Goal: Find specific page/section: Find specific page/section

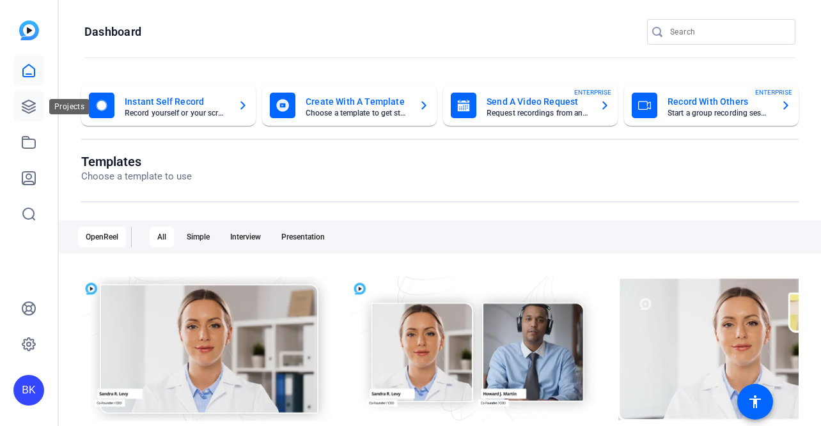
click at [34, 114] on icon at bounding box center [28, 106] width 15 height 15
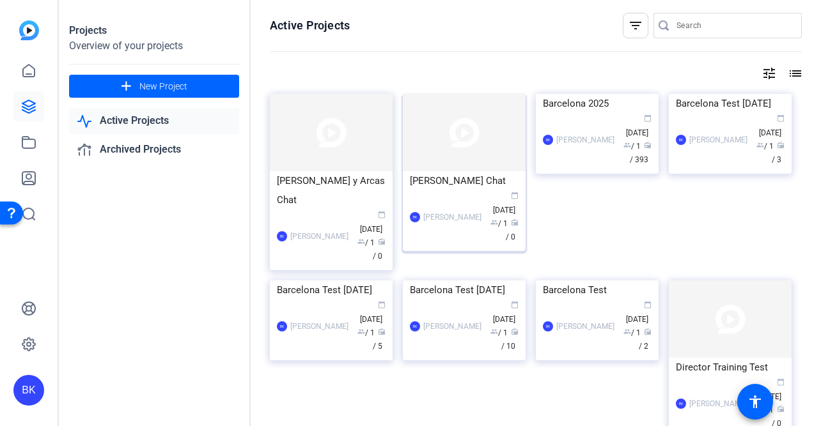
click at [426, 136] on img at bounding box center [464, 132] width 123 height 77
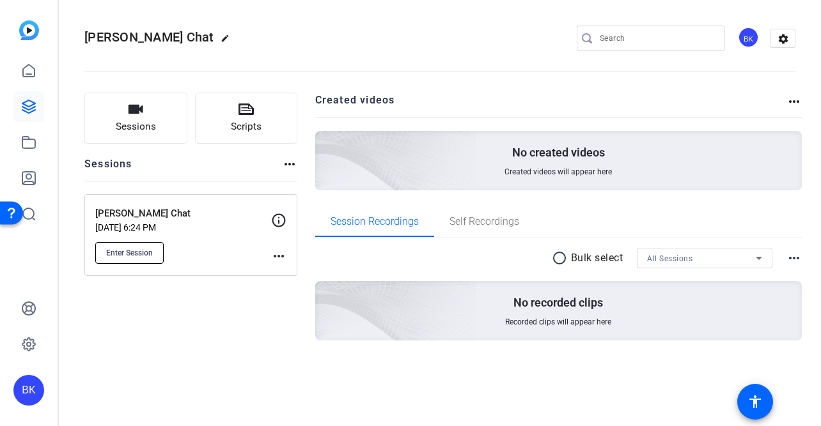
click at [130, 252] on span "Enter Session" at bounding box center [129, 253] width 47 height 10
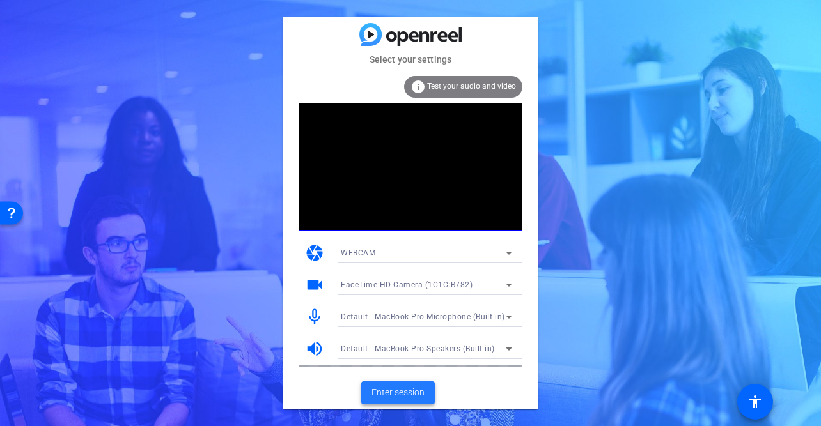
click at [378, 393] on span "Enter session" at bounding box center [397, 392] width 53 height 13
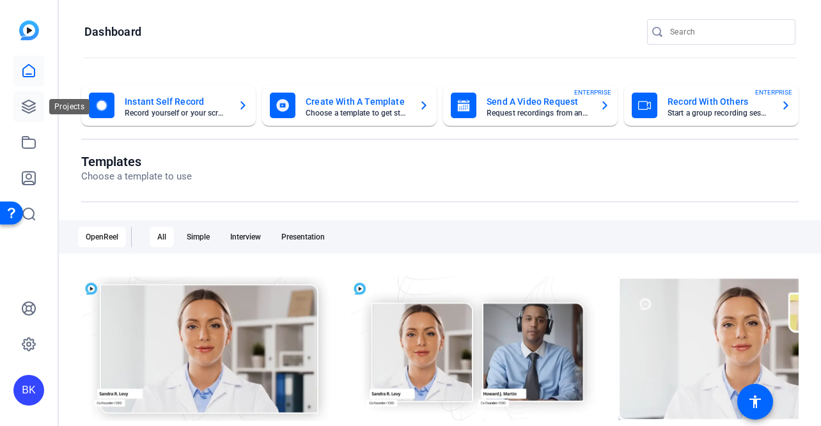
click at [35, 113] on icon at bounding box center [28, 106] width 15 height 15
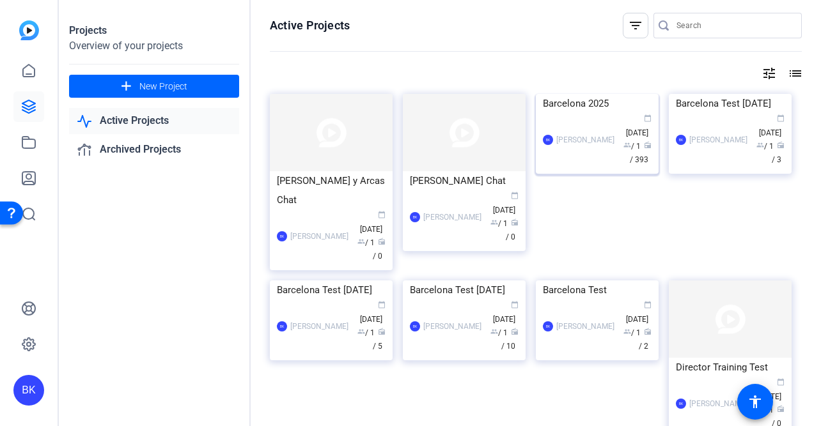
click at [587, 94] on img at bounding box center [597, 94] width 123 height 0
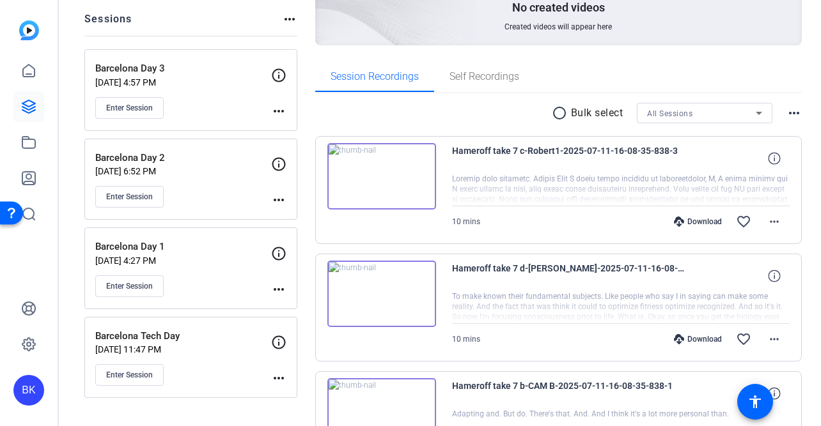
scroll to position [176, 0]
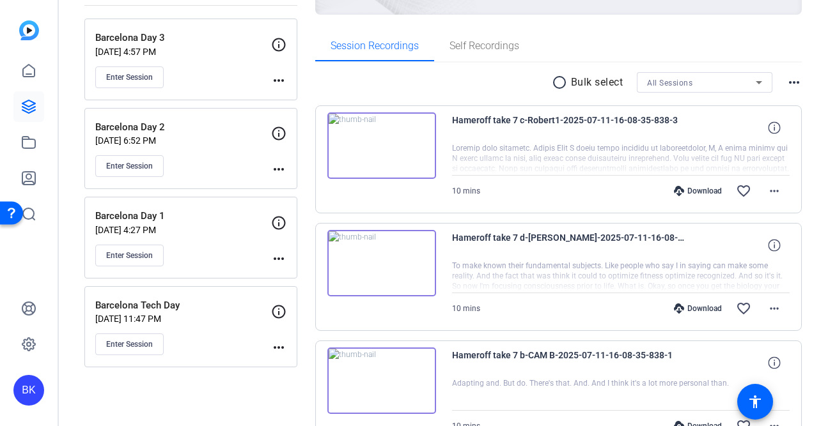
click at [206, 230] on p "[DATE] 4:27 PM" at bounding box center [183, 230] width 176 height 10
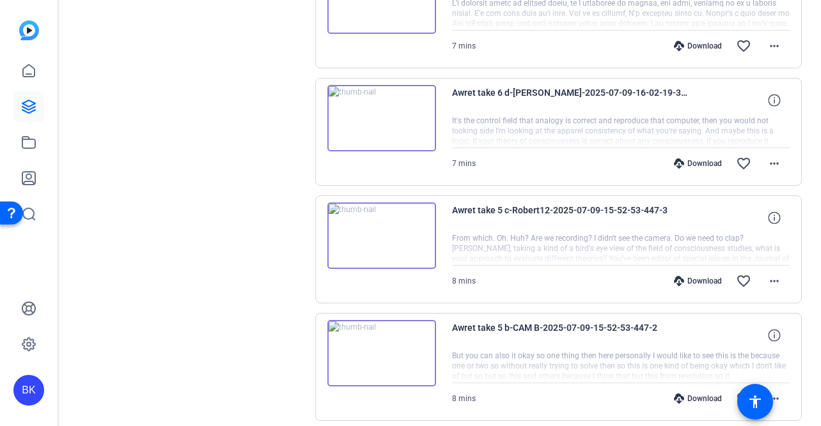
scroll to position [993, 0]
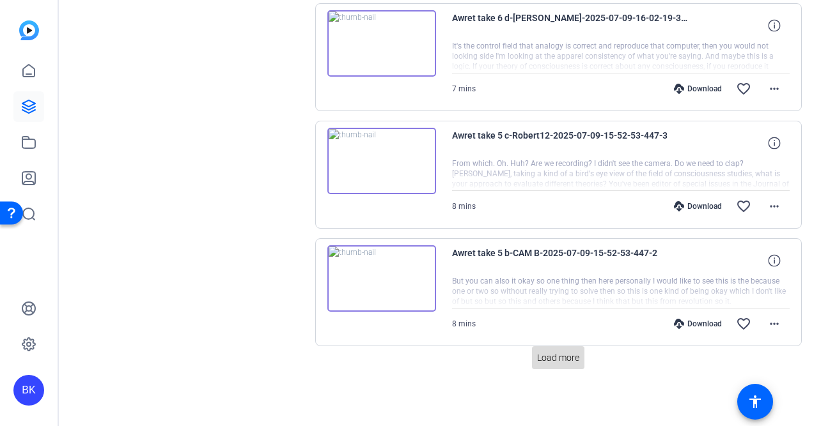
click at [556, 359] on span "Load more" at bounding box center [558, 358] width 42 height 13
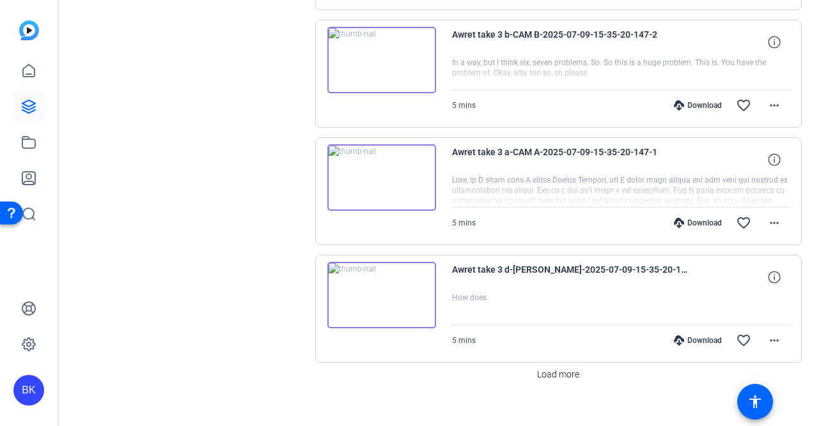
scroll to position [2169, 0]
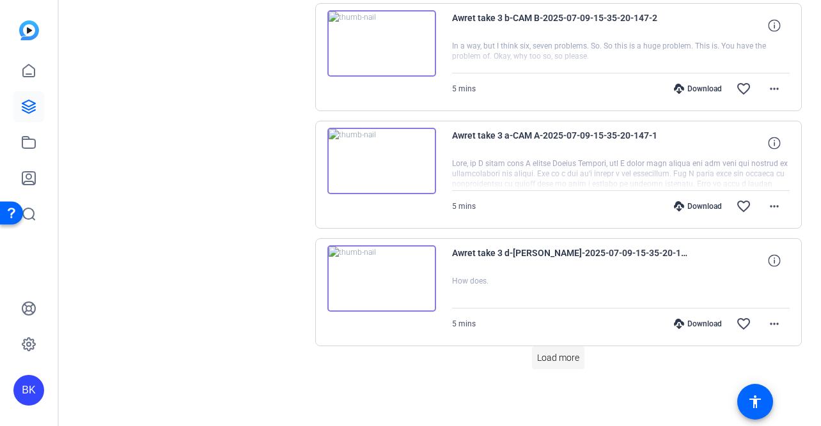
click at [551, 352] on span "Load more" at bounding box center [558, 358] width 42 height 13
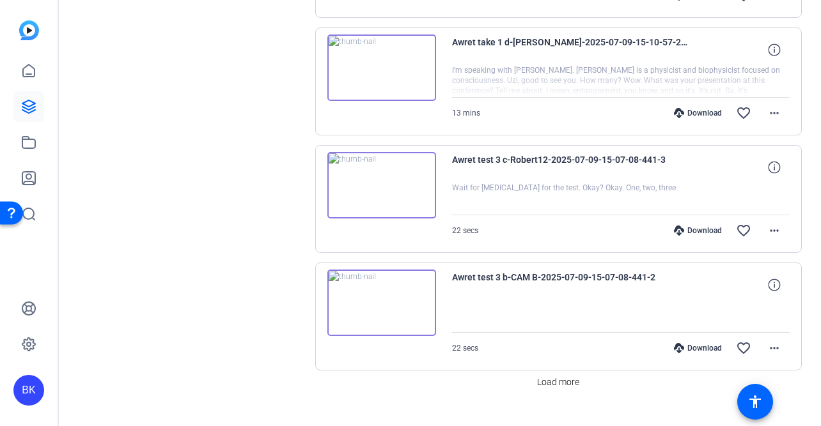
scroll to position [3345, 0]
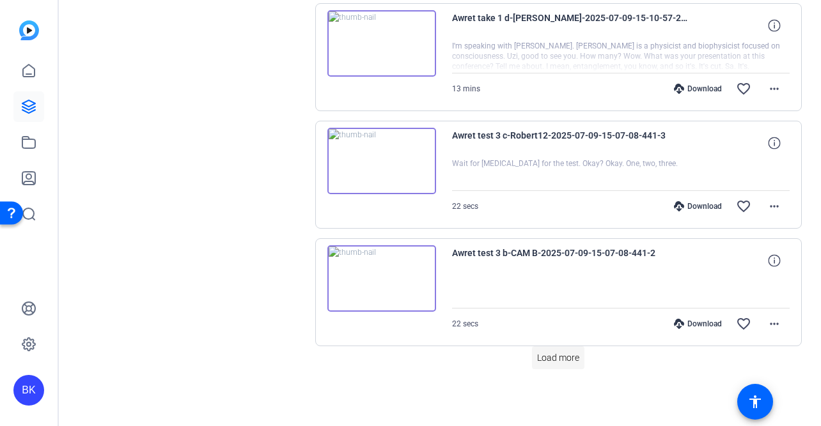
click at [539, 361] on span "Load more" at bounding box center [558, 358] width 42 height 13
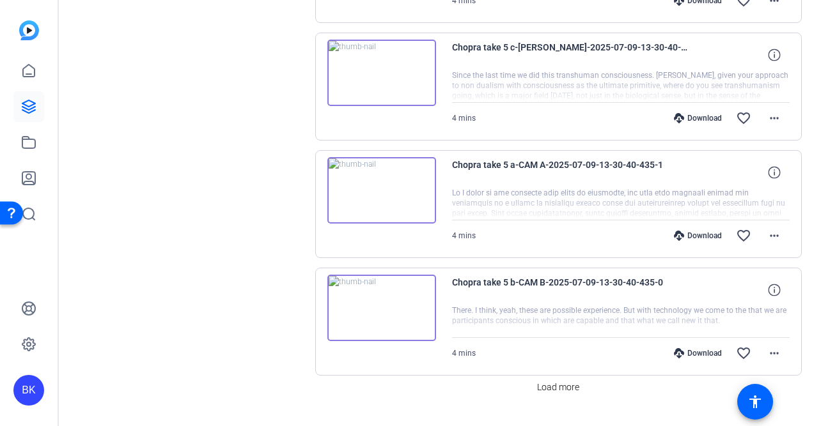
scroll to position [4522, 0]
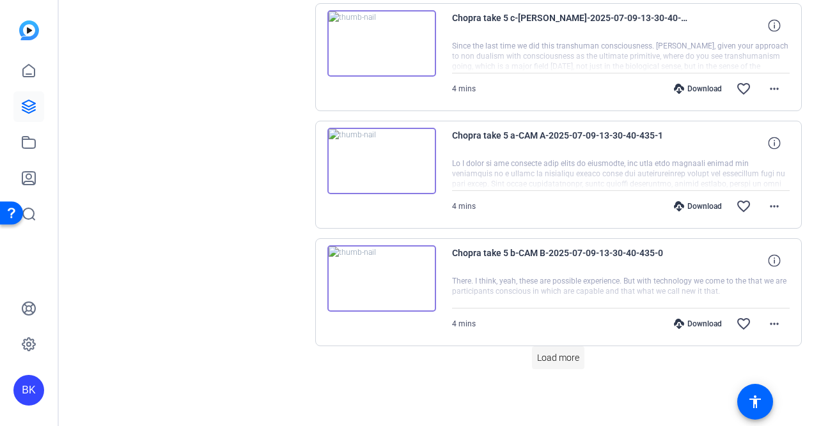
click at [559, 360] on span "Load more" at bounding box center [558, 358] width 42 height 13
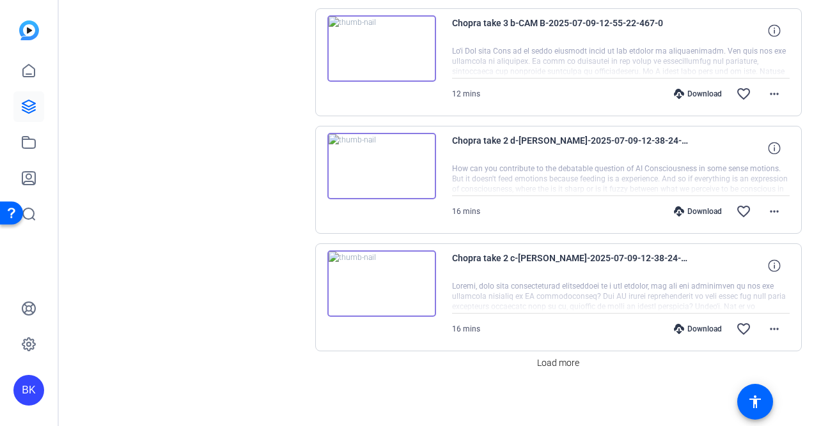
scroll to position [5698, 0]
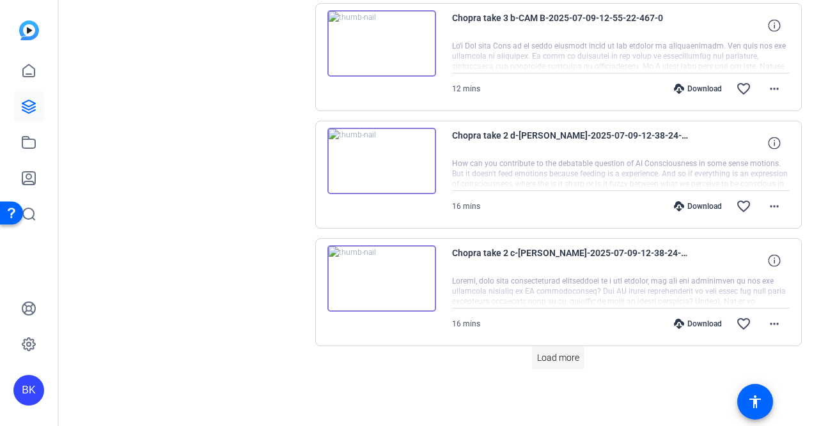
click at [535, 358] on span at bounding box center [558, 358] width 52 height 31
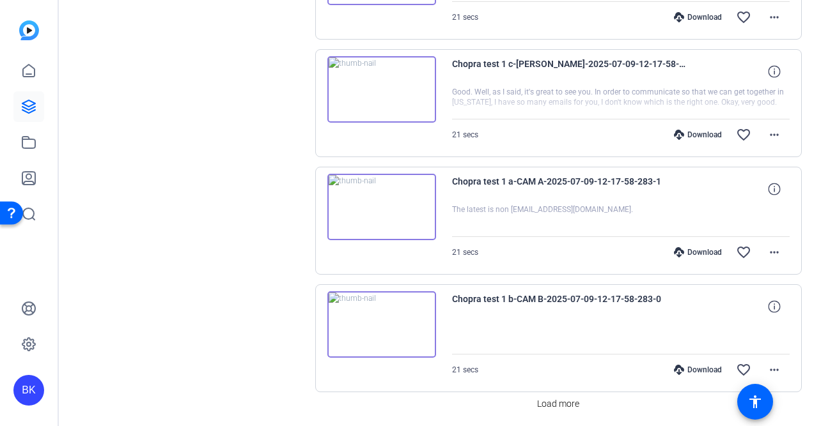
scroll to position [6874, 0]
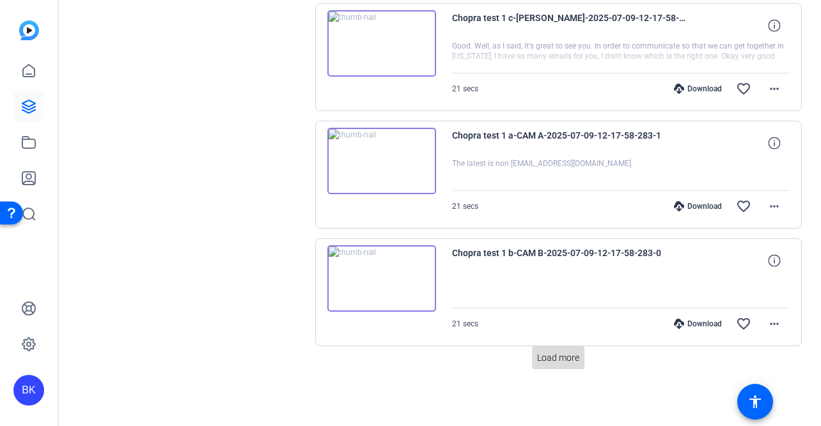
click at [540, 355] on span "Load more" at bounding box center [558, 358] width 42 height 13
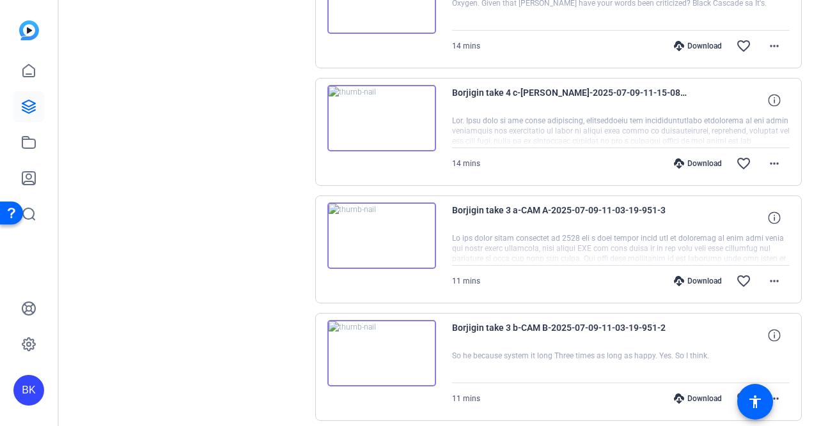
scroll to position [8050, 0]
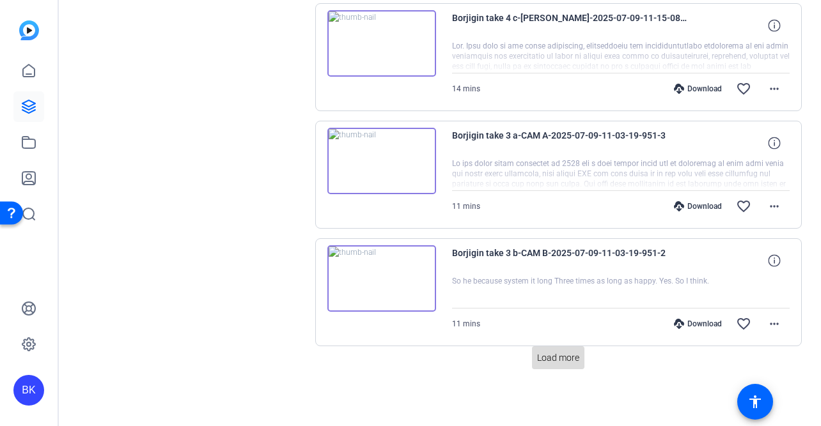
click at [555, 361] on span "Load more" at bounding box center [558, 358] width 42 height 13
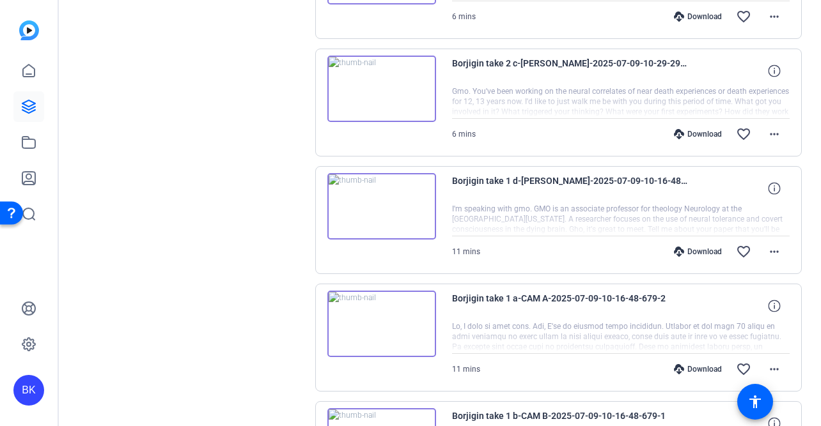
scroll to position [9227, 0]
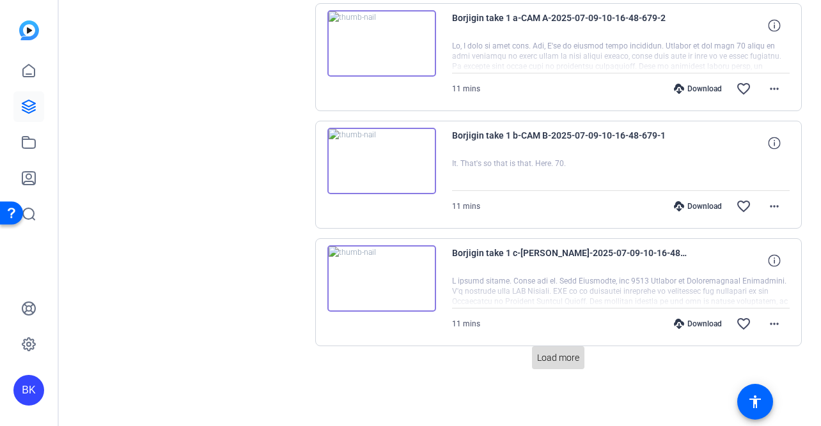
click at [539, 363] on span "Load more" at bounding box center [558, 358] width 42 height 13
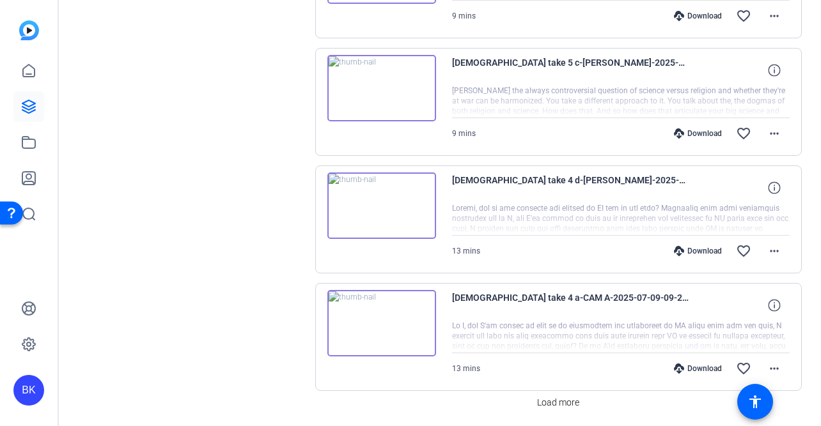
scroll to position [10403, 0]
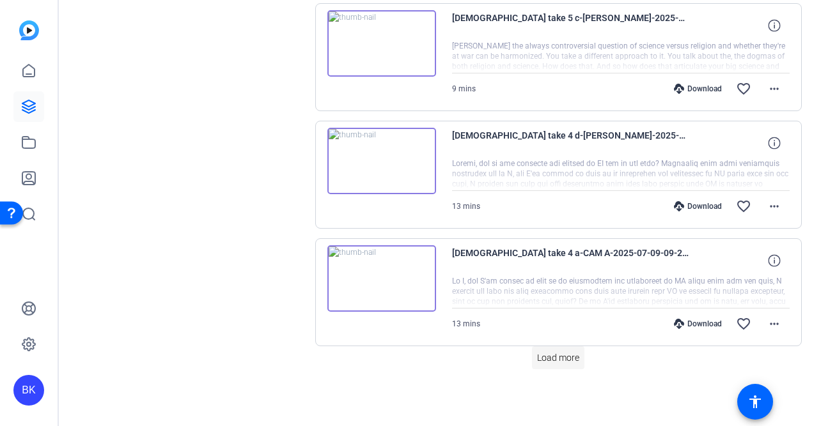
click at [553, 360] on span "Load more" at bounding box center [558, 358] width 42 height 13
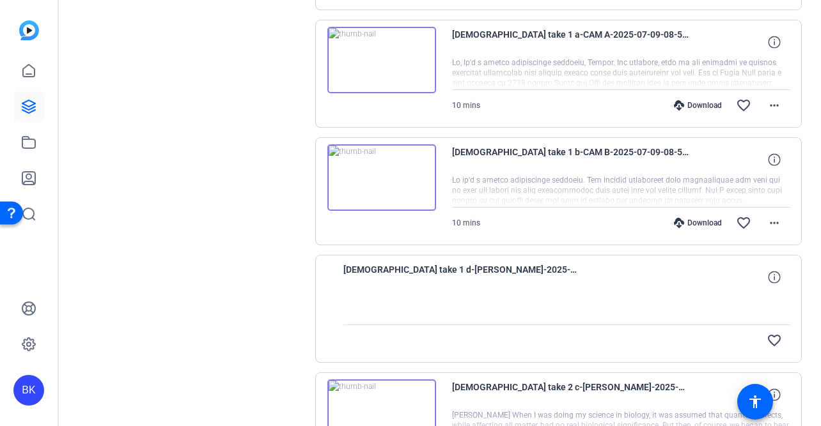
scroll to position [11579, 0]
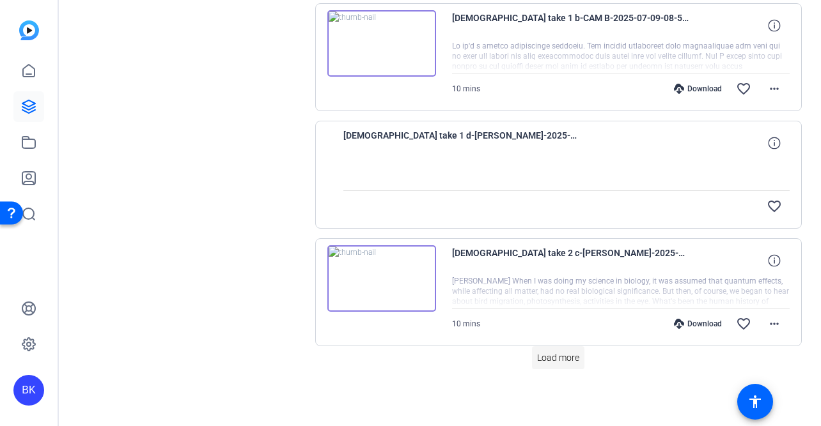
click at [545, 364] on span at bounding box center [558, 358] width 52 height 31
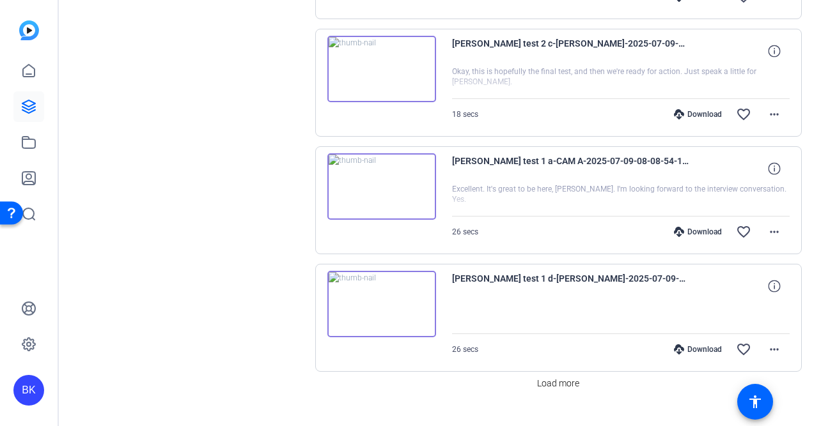
scroll to position [12755, 0]
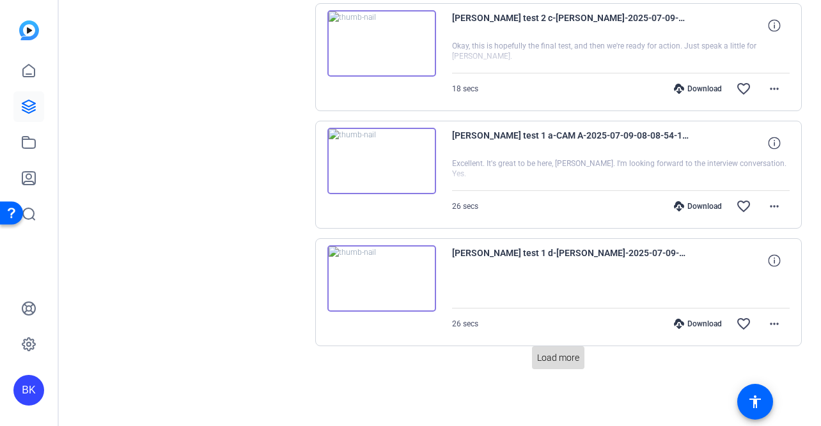
click at [535, 368] on span at bounding box center [558, 358] width 52 height 31
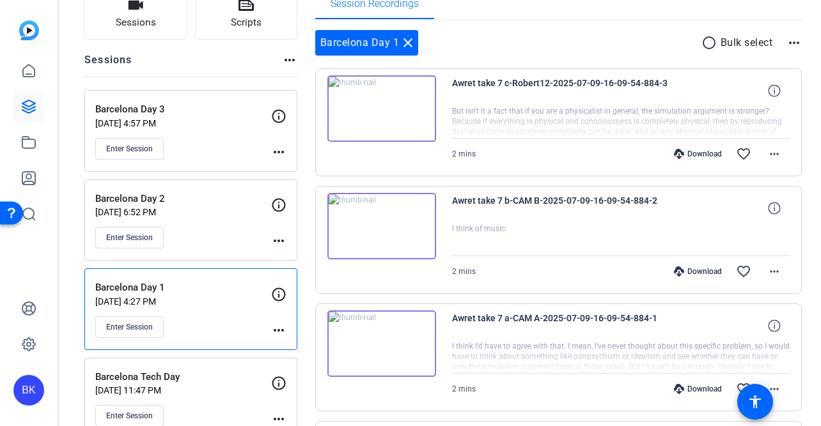
scroll to position [0, 0]
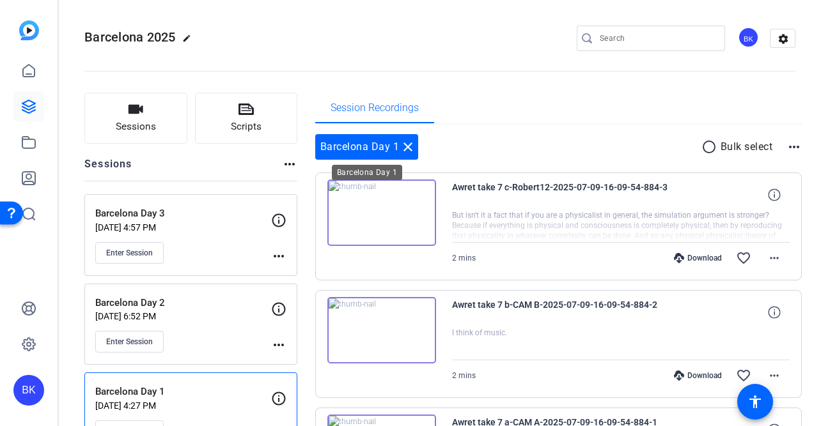
click at [408, 149] on mat-icon "close" at bounding box center [407, 146] width 15 height 15
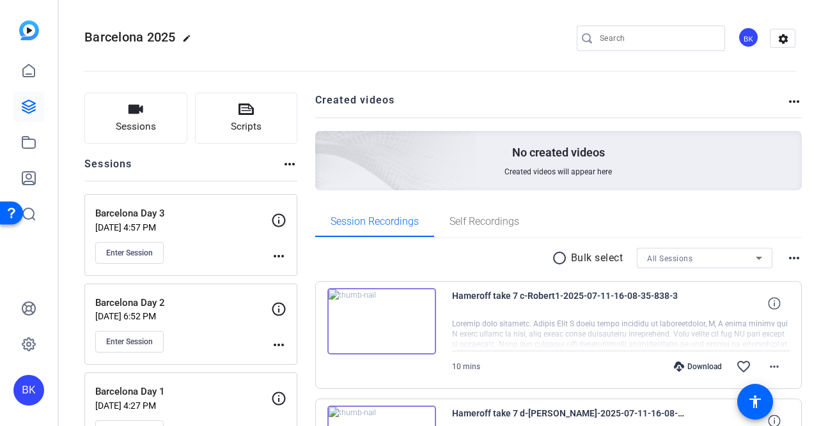
click at [217, 319] on p "[DATE] 6:52 PM" at bounding box center [183, 316] width 176 height 10
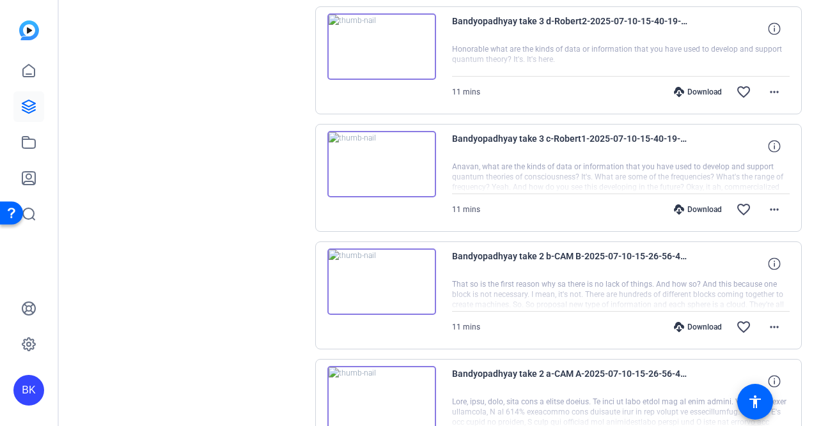
scroll to position [993, 0]
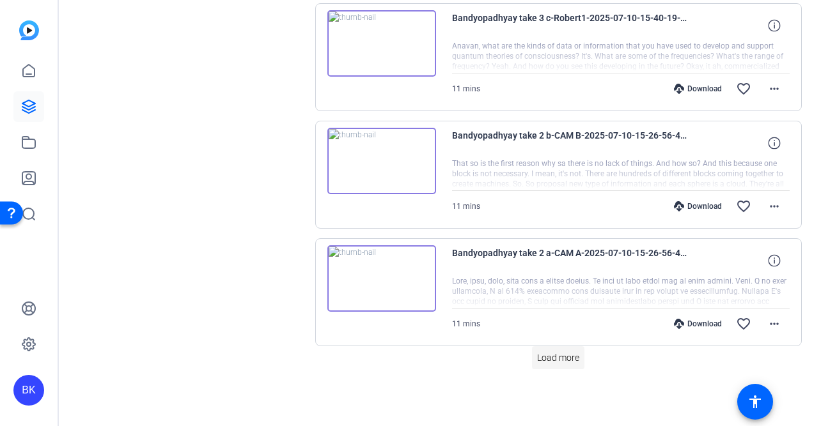
click at [550, 361] on span "Load more" at bounding box center [558, 358] width 42 height 13
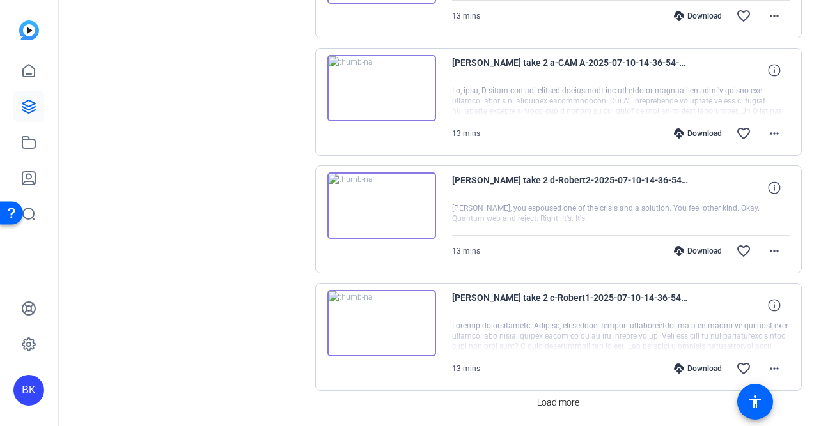
scroll to position [2169, 0]
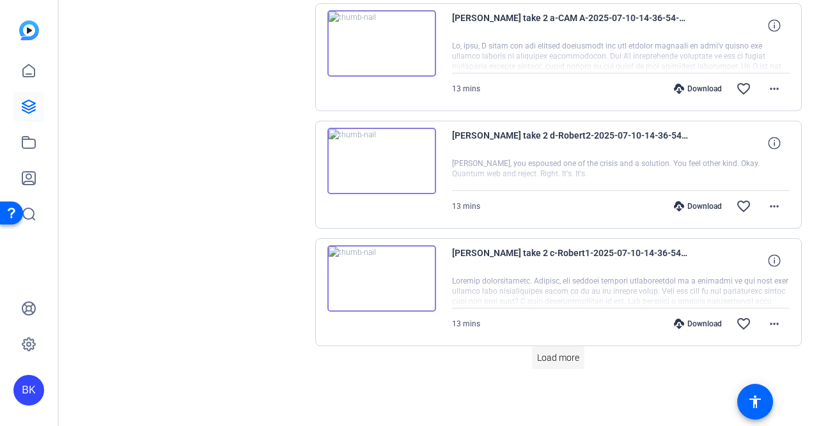
click at [545, 359] on span "Load more" at bounding box center [558, 358] width 42 height 13
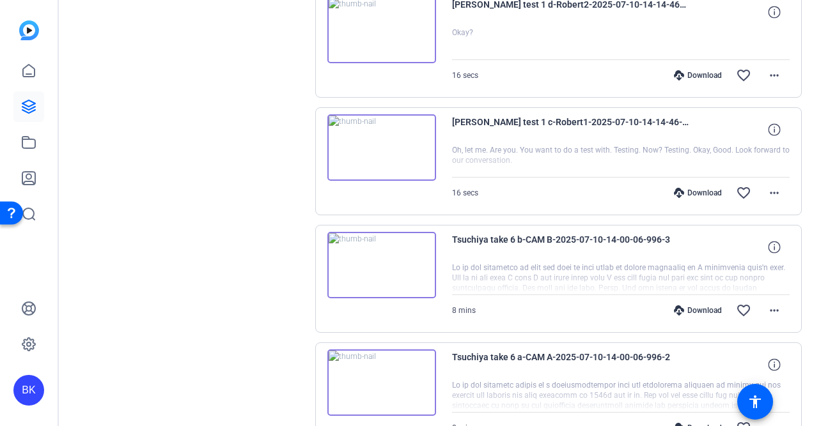
scroll to position [3345, 0]
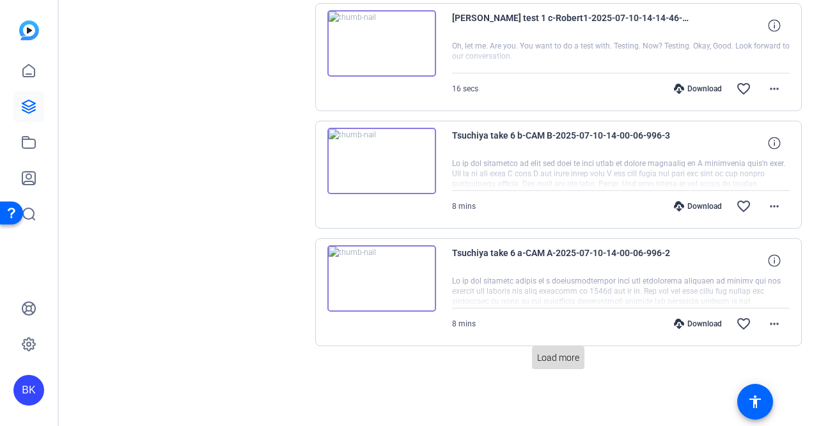
click at [543, 359] on span "Load more" at bounding box center [558, 358] width 42 height 13
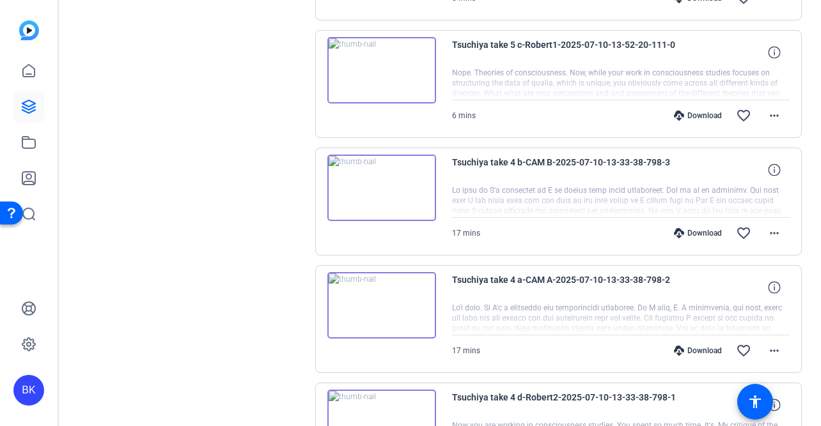
scroll to position [4522, 0]
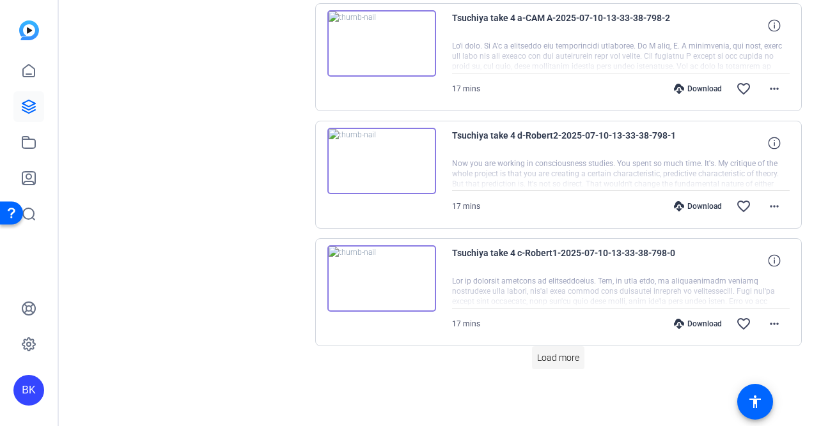
click at [548, 365] on span at bounding box center [558, 358] width 52 height 31
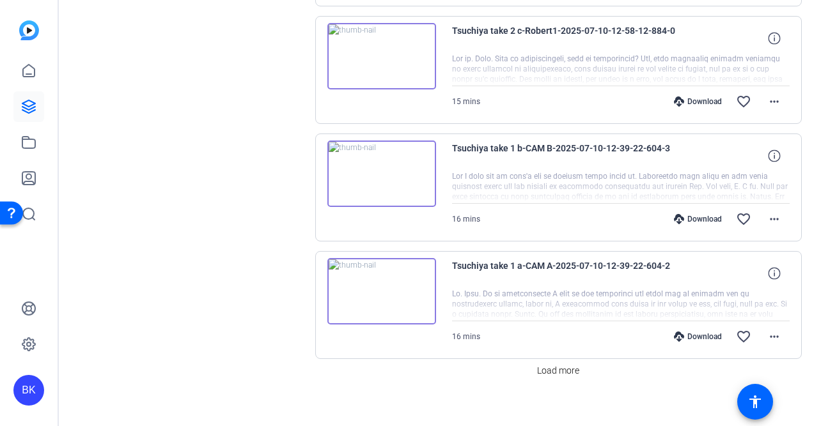
scroll to position [5698, 0]
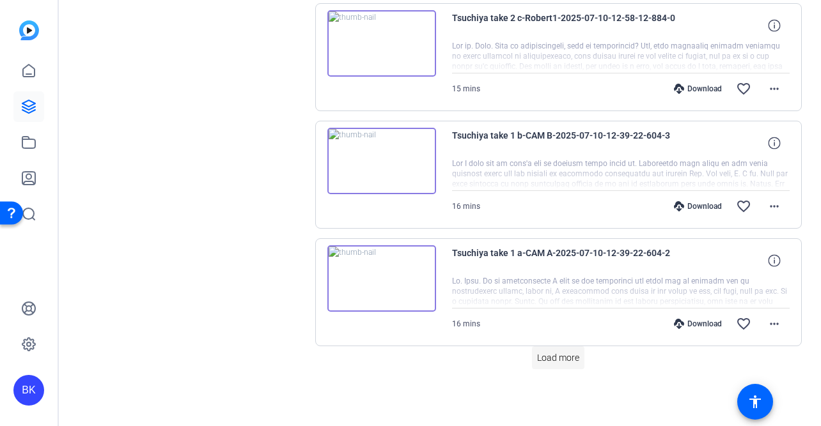
click at [544, 364] on span "Load more" at bounding box center [558, 358] width 42 height 13
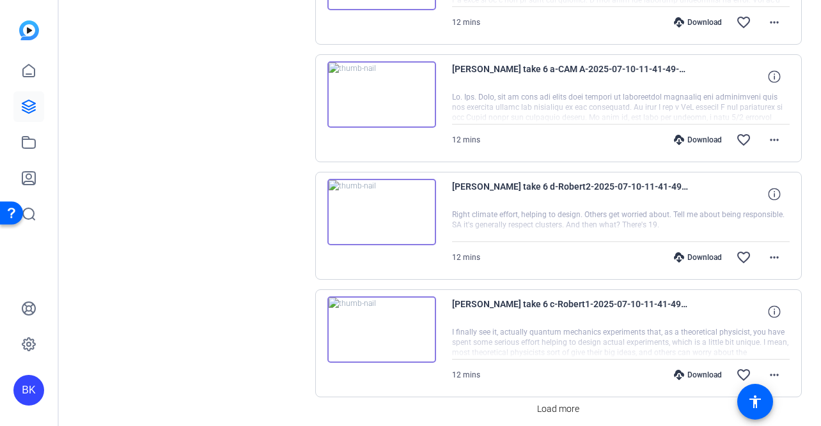
scroll to position [6874, 0]
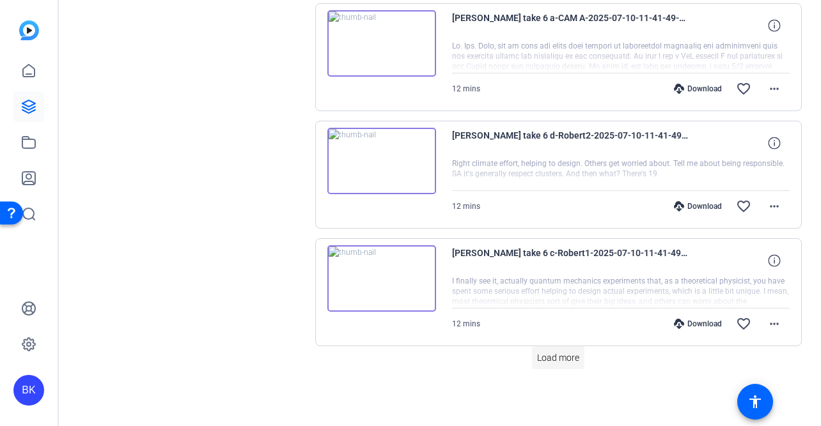
click at [545, 360] on span "Load more" at bounding box center [558, 358] width 42 height 13
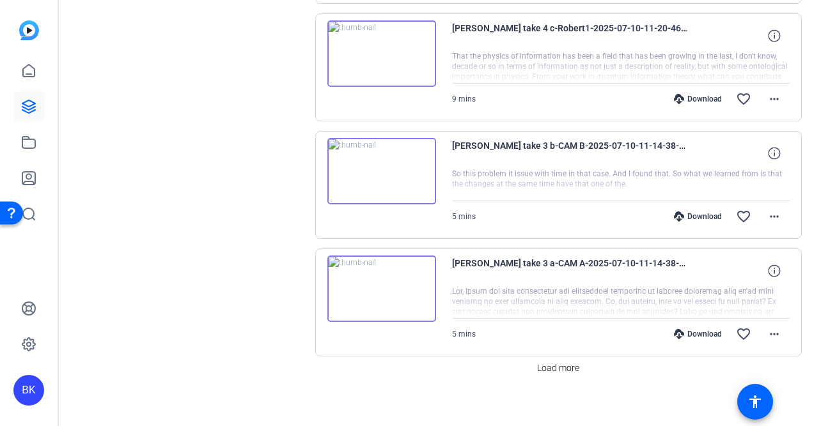
scroll to position [8050, 0]
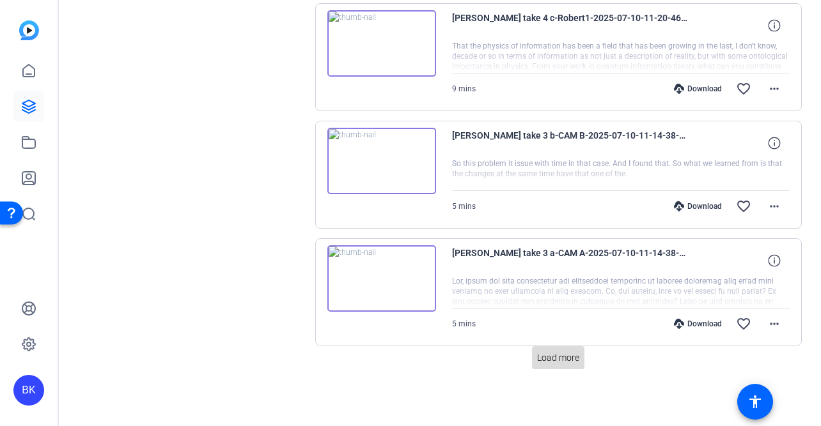
click at [567, 366] on span at bounding box center [558, 358] width 52 height 31
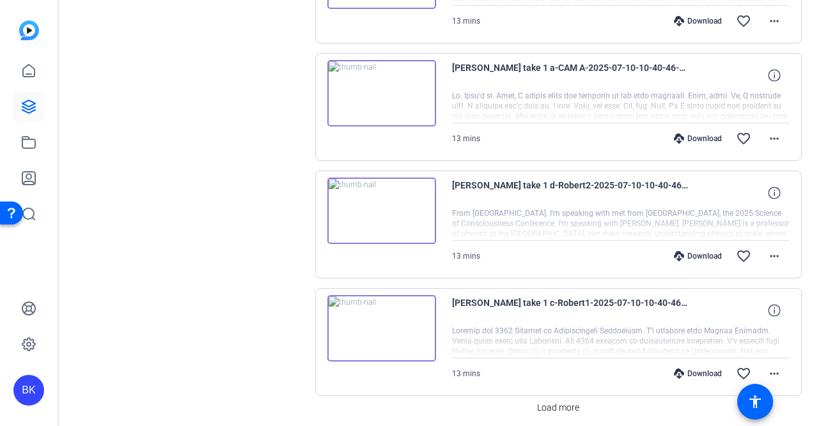
scroll to position [9227, 0]
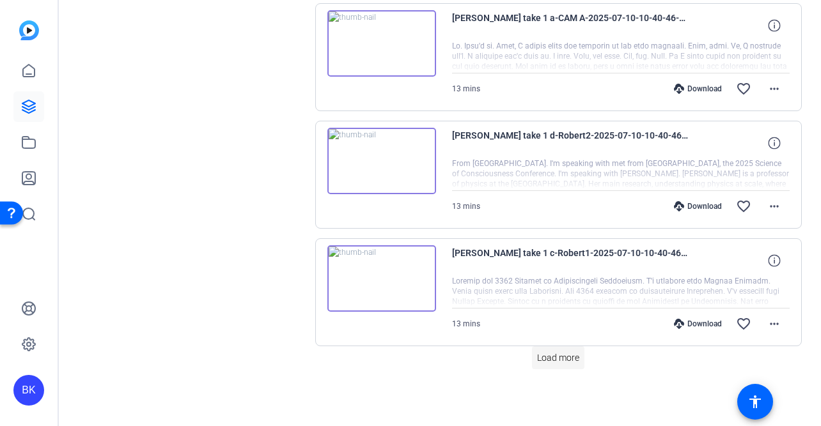
click at [539, 365] on span at bounding box center [558, 358] width 52 height 31
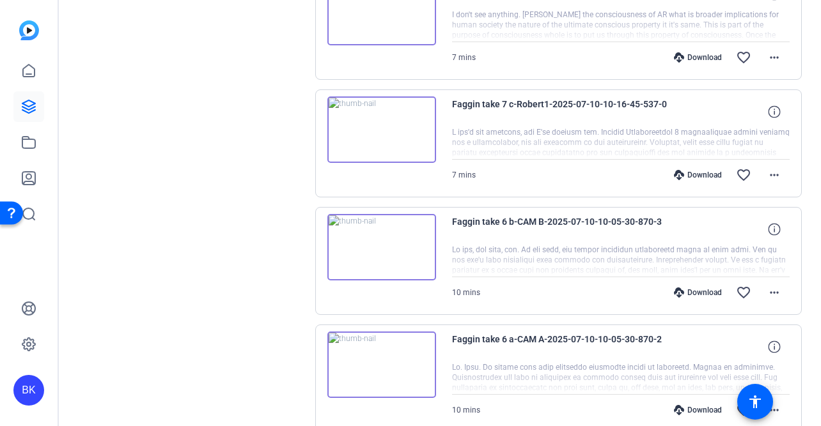
scroll to position [10403, 0]
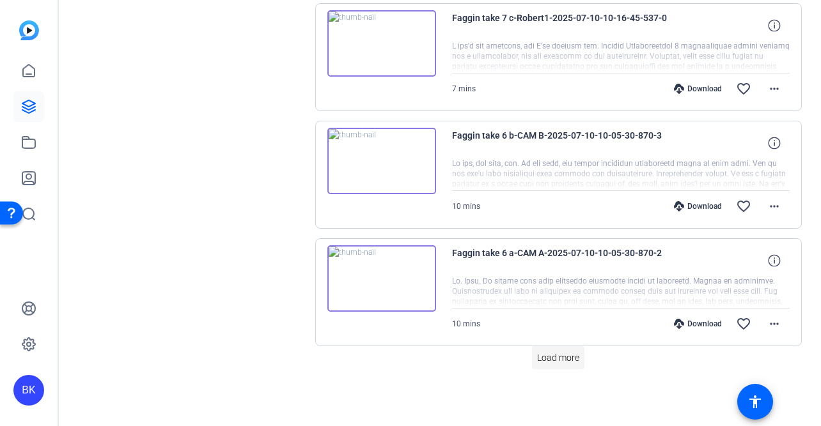
click at [563, 364] on span "Load more" at bounding box center [558, 358] width 42 height 13
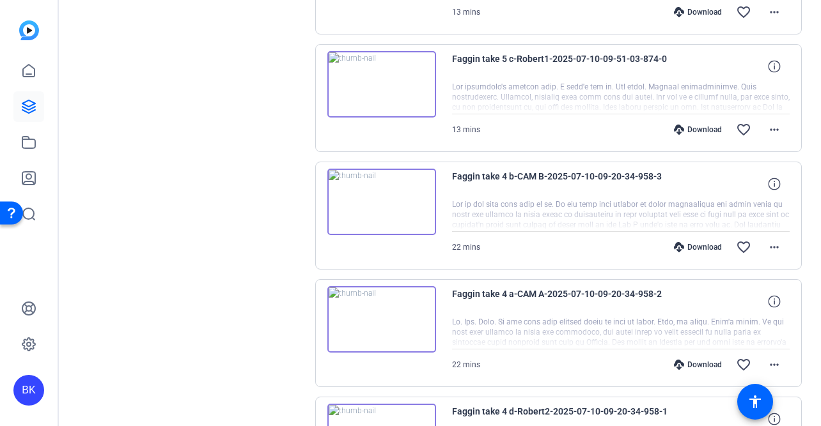
scroll to position [11579, 0]
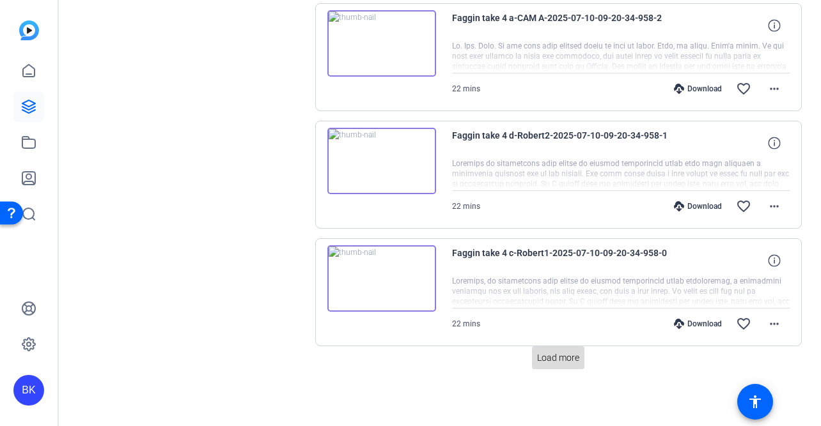
click at [538, 362] on span "Load more" at bounding box center [558, 358] width 42 height 13
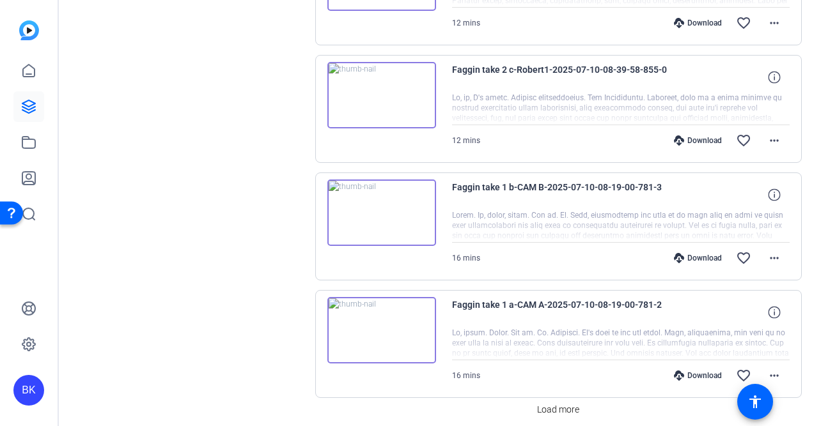
scroll to position [12755, 0]
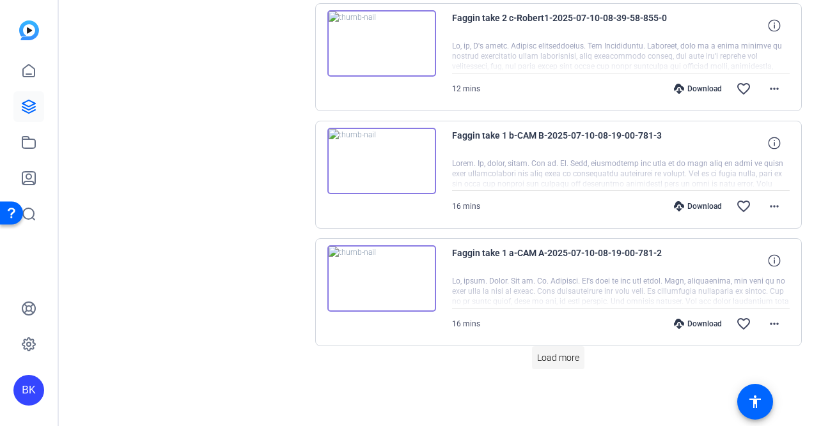
click at [573, 365] on span at bounding box center [558, 358] width 52 height 31
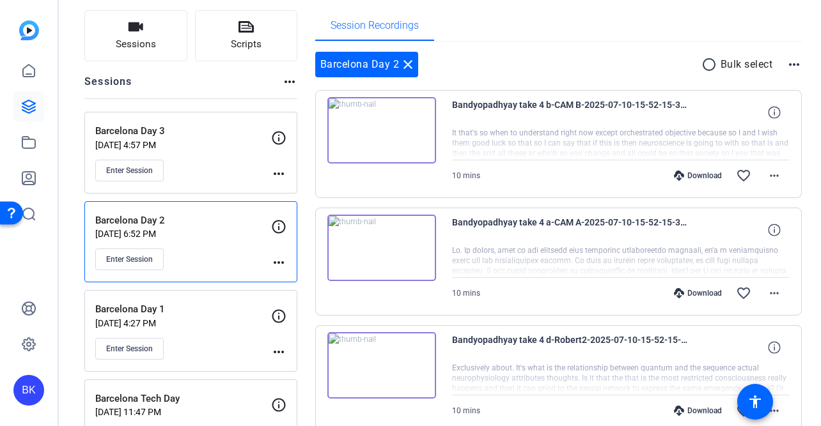
scroll to position [0, 0]
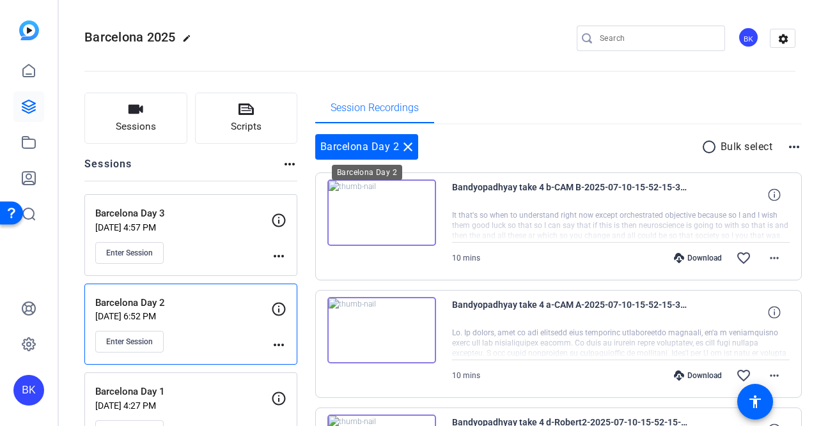
click at [408, 150] on mat-icon "close" at bounding box center [407, 146] width 15 height 15
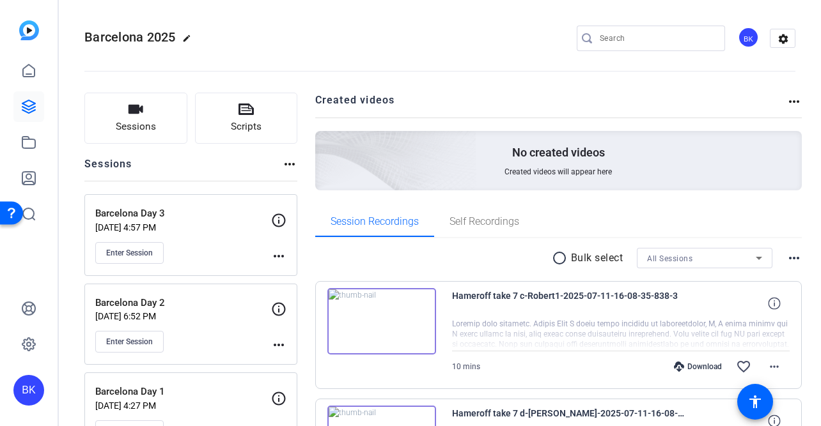
click at [195, 224] on p "[DATE] 4:57 PM" at bounding box center [183, 227] width 176 height 10
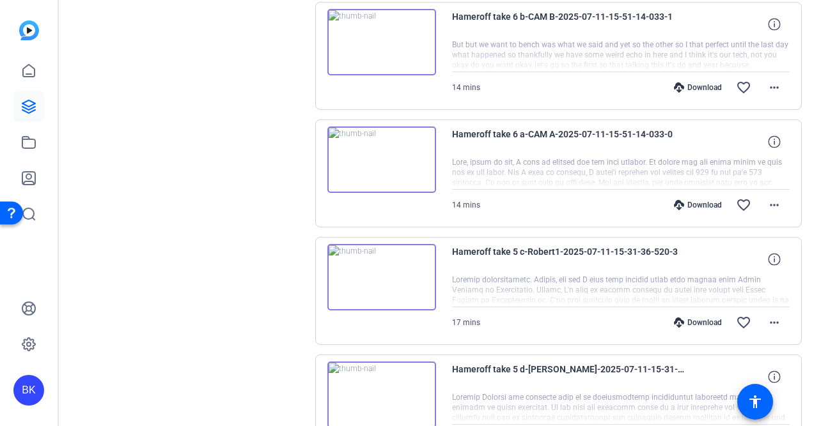
scroll to position [993, 0]
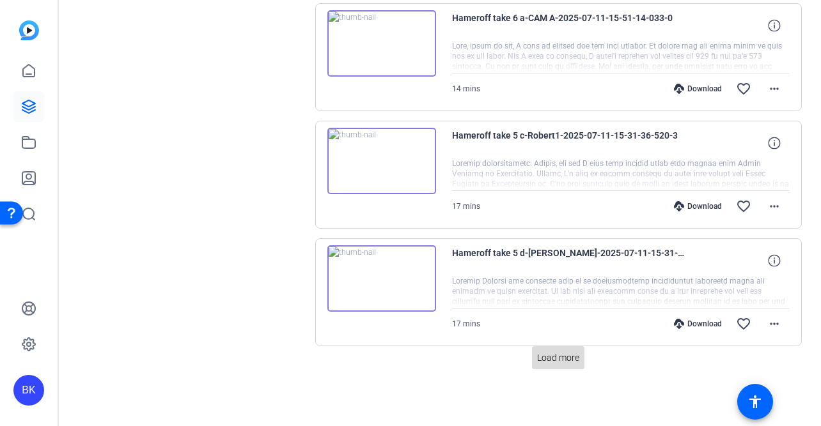
click at [543, 359] on span "Load more" at bounding box center [558, 358] width 42 height 13
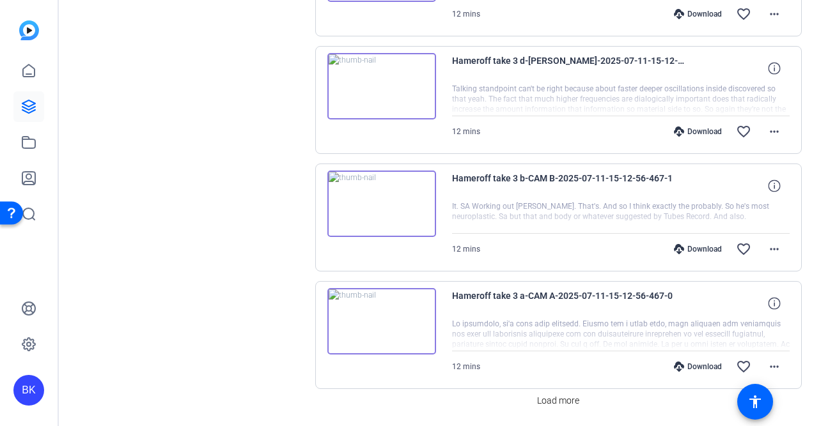
scroll to position [2169, 0]
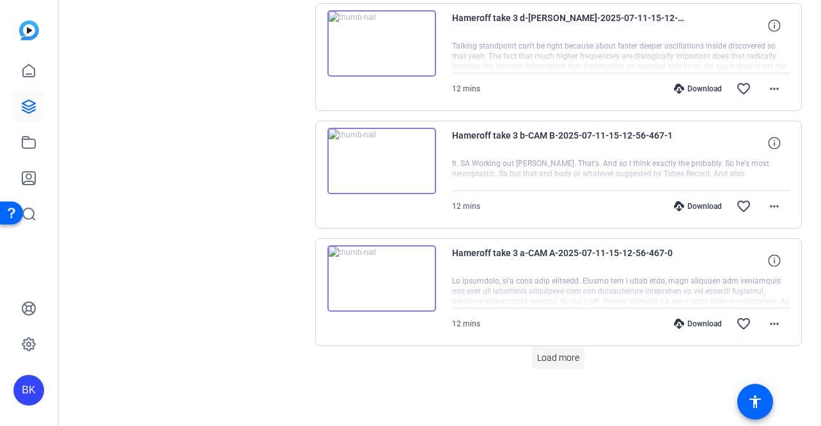
click at [547, 363] on span "Load more" at bounding box center [558, 358] width 42 height 13
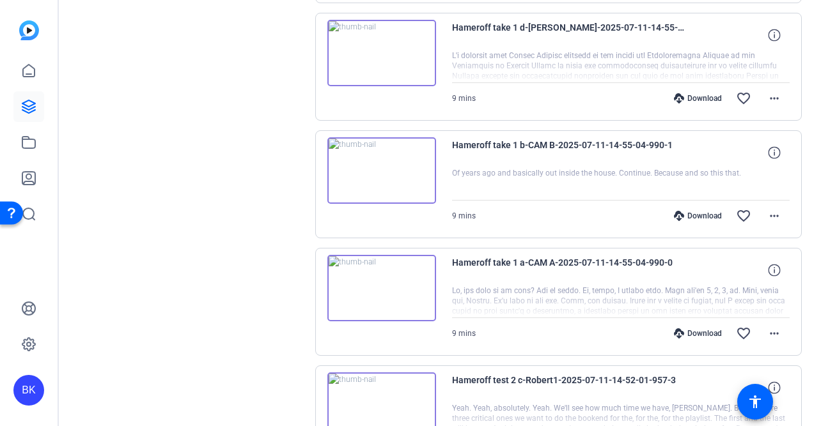
scroll to position [3345, 0]
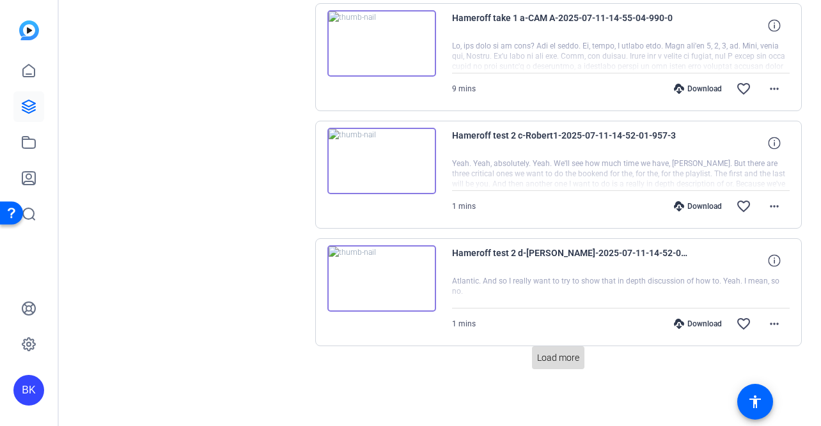
click at [542, 366] on span at bounding box center [558, 358] width 52 height 31
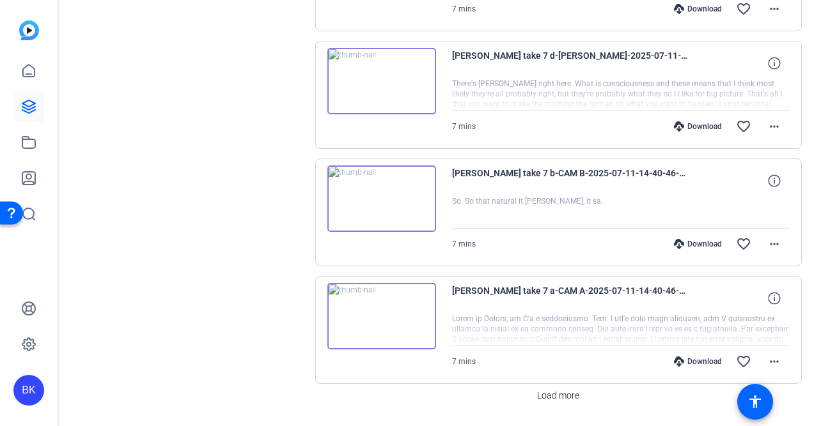
scroll to position [4522, 0]
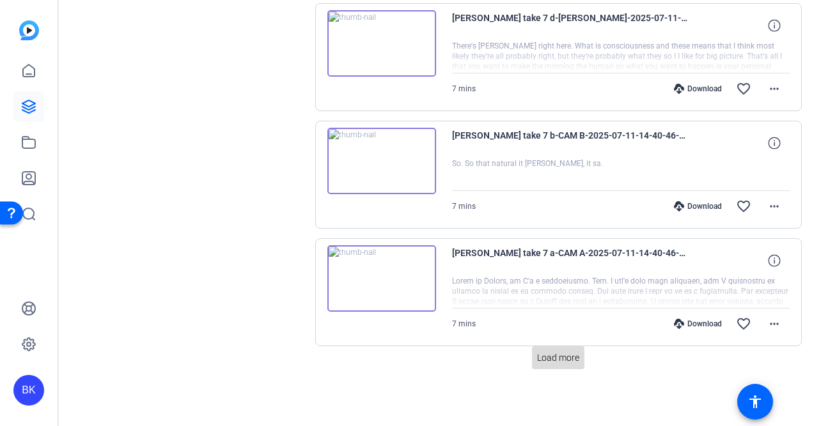
click at [540, 365] on span at bounding box center [558, 358] width 52 height 31
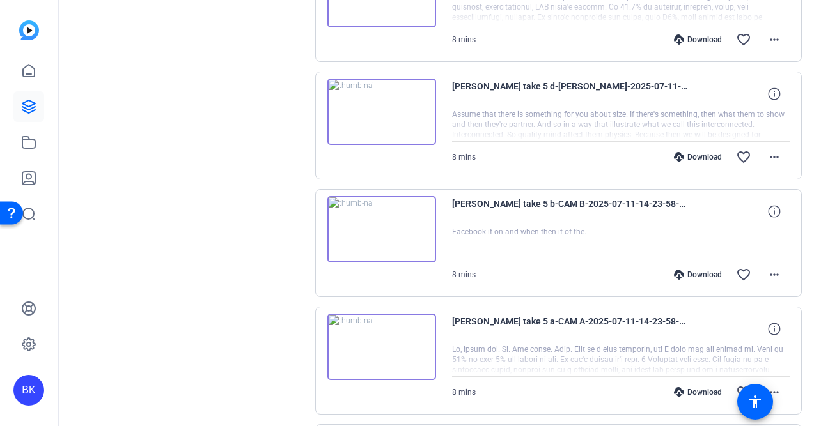
scroll to position [5698, 0]
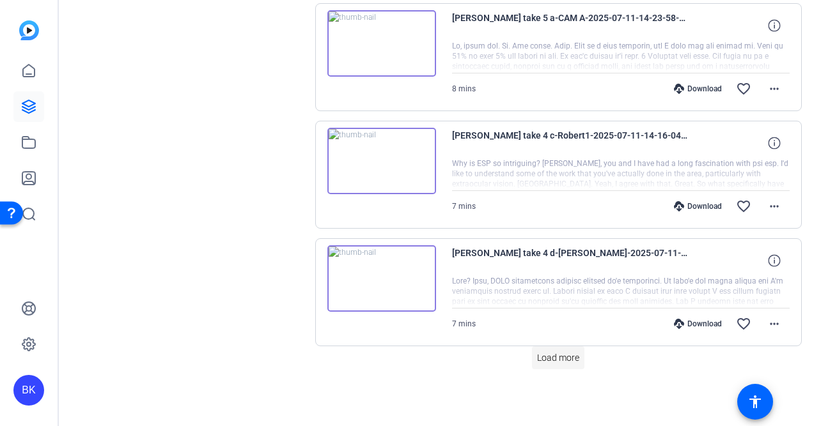
click at [540, 364] on span "Load more" at bounding box center [558, 358] width 42 height 13
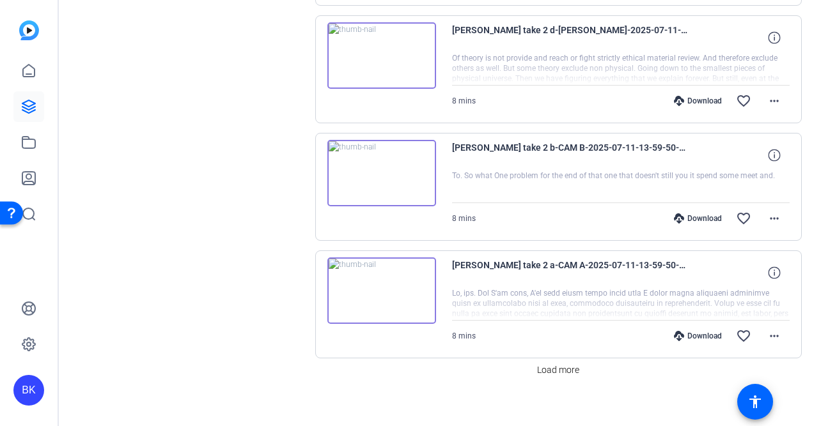
scroll to position [6874, 0]
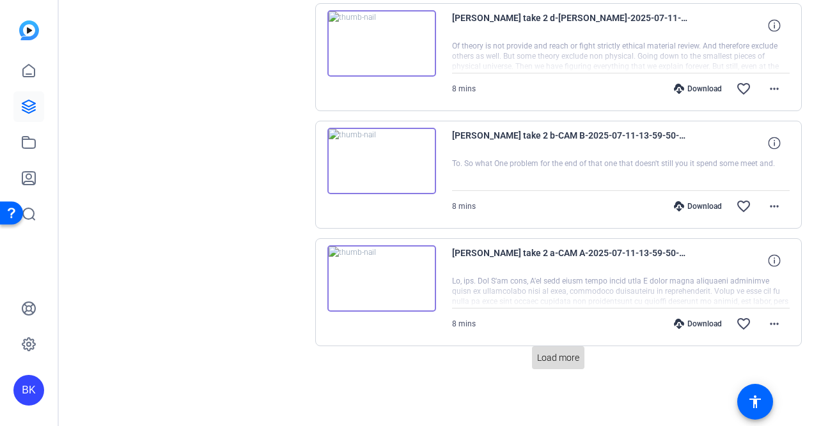
click at [541, 364] on span "Load more" at bounding box center [558, 358] width 42 height 13
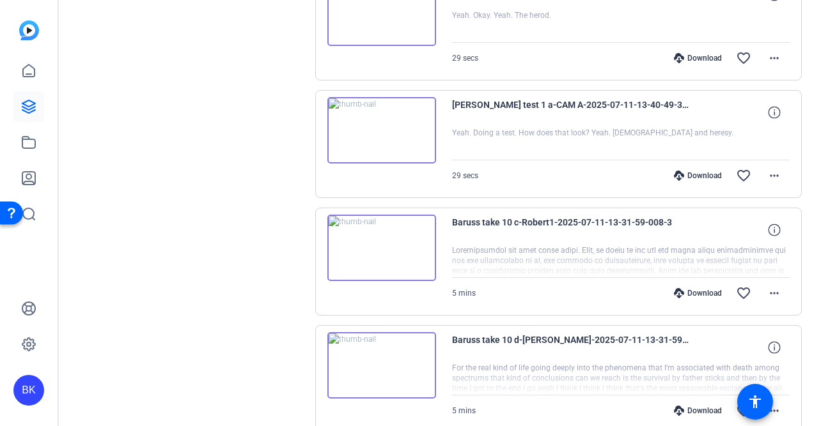
scroll to position [8050, 0]
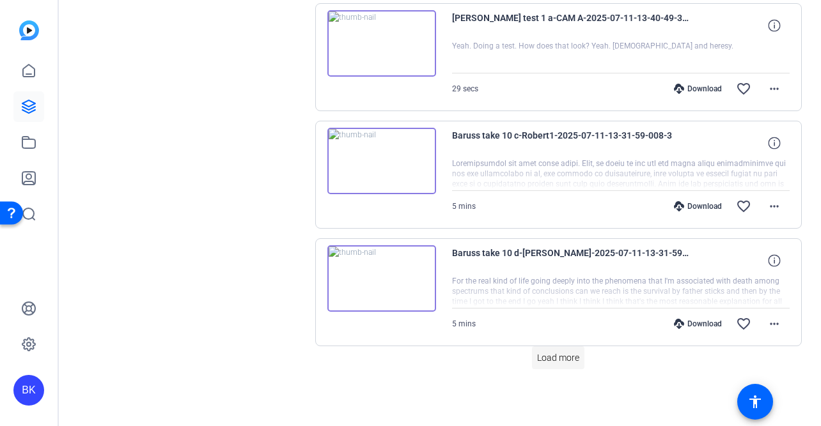
click at [547, 353] on span "Load more" at bounding box center [558, 358] width 42 height 13
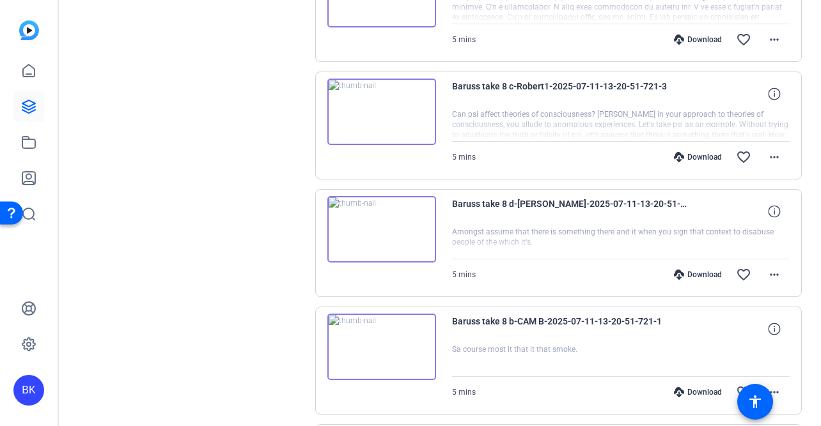
scroll to position [9227, 0]
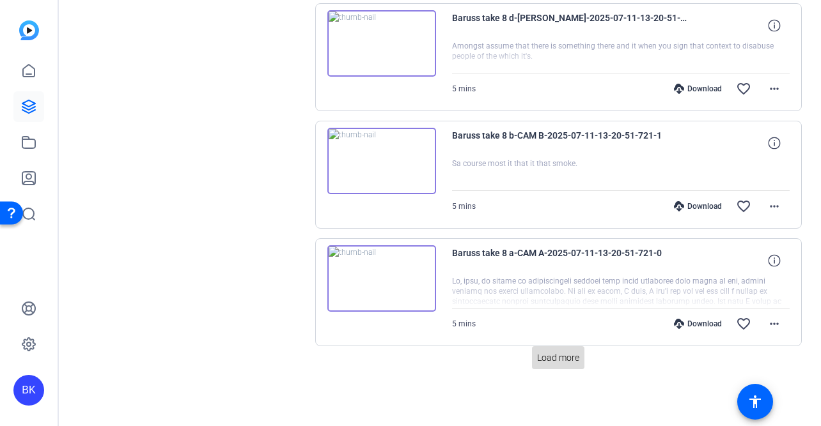
click at [559, 363] on span "Load more" at bounding box center [558, 358] width 42 height 13
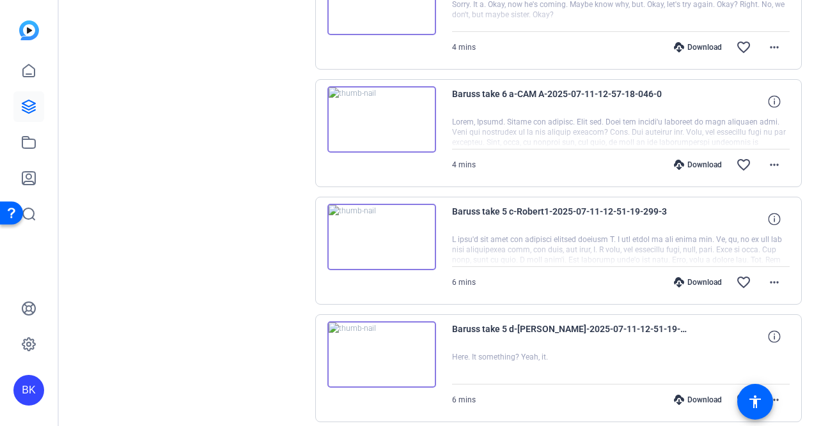
scroll to position [10403, 0]
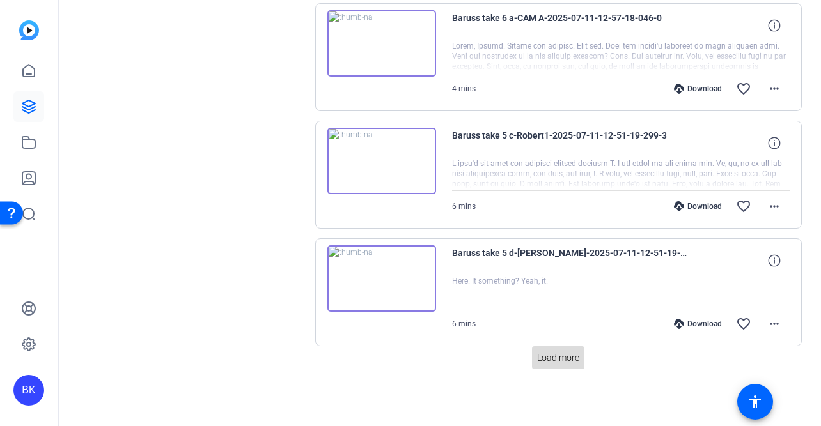
click at [540, 354] on span "Load more" at bounding box center [558, 358] width 42 height 13
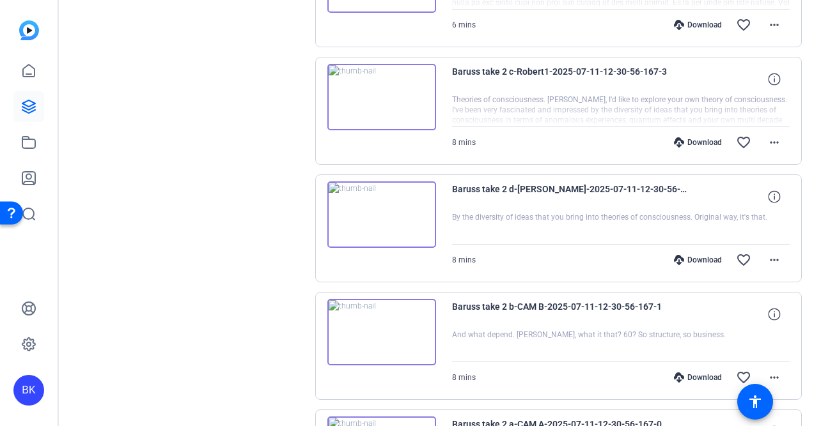
scroll to position [11579, 0]
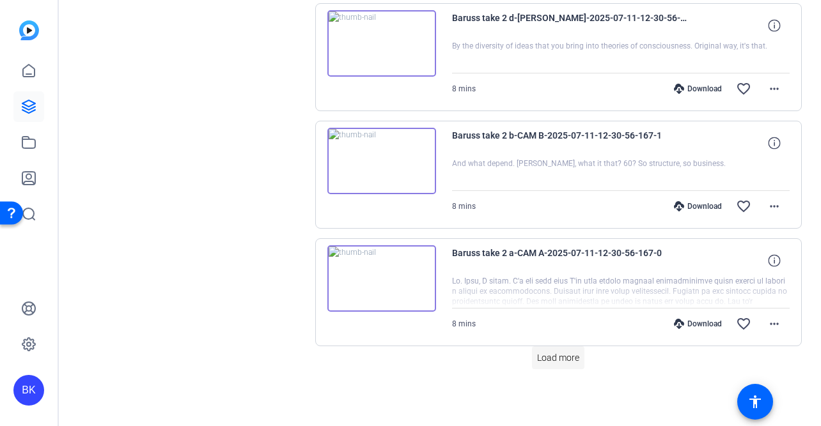
click at [552, 361] on span "Load more" at bounding box center [558, 358] width 42 height 13
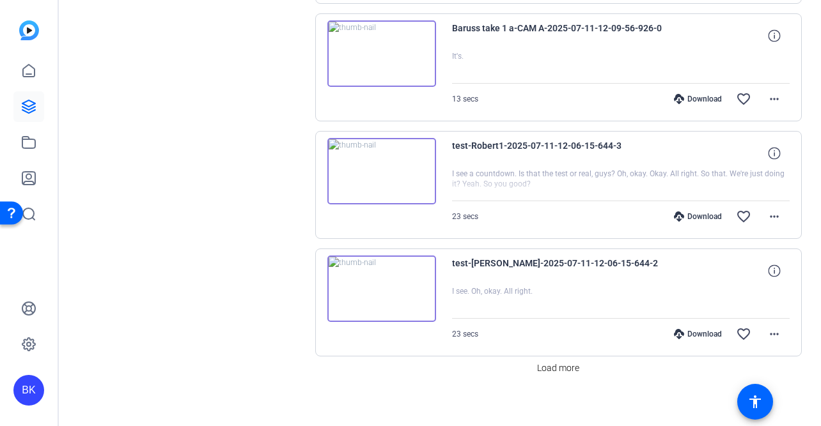
scroll to position [12755, 0]
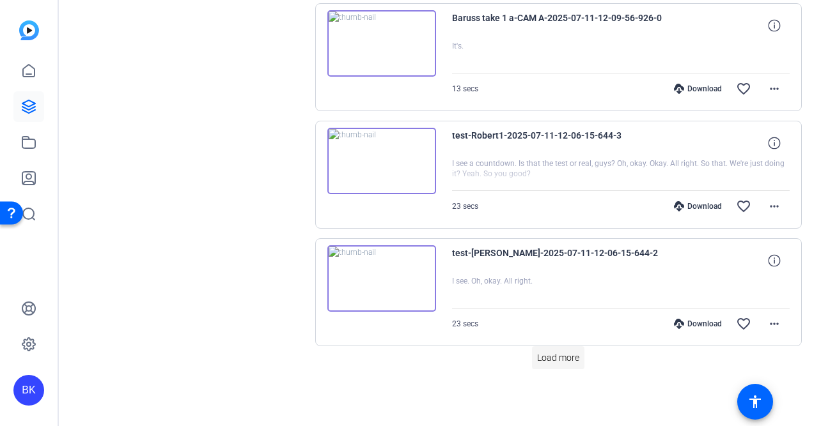
click at [552, 354] on span "Load more" at bounding box center [558, 358] width 42 height 13
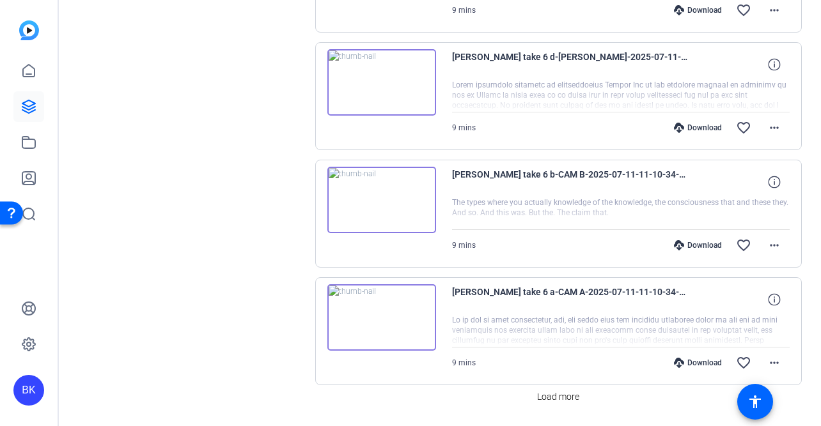
scroll to position [13932, 0]
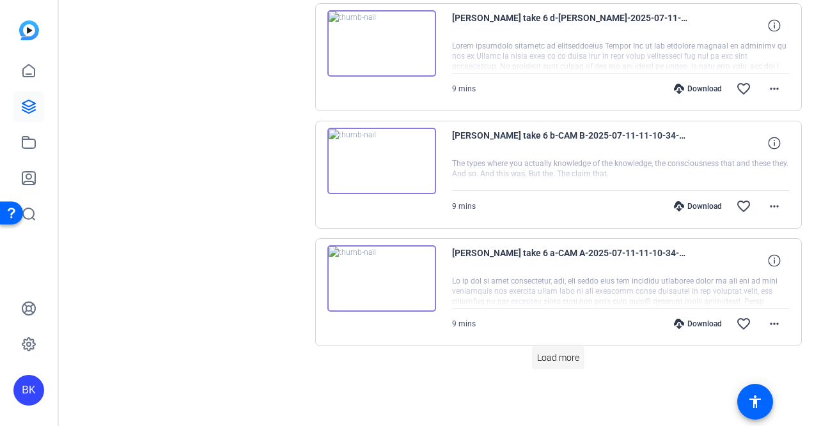
click at [543, 362] on span "Load more" at bounding box center [558, 358] width 42 height 13
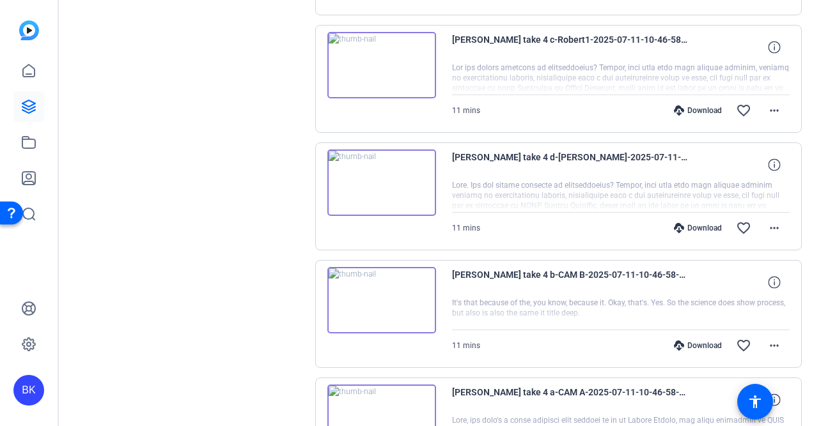
scroll to position [15108, 0]
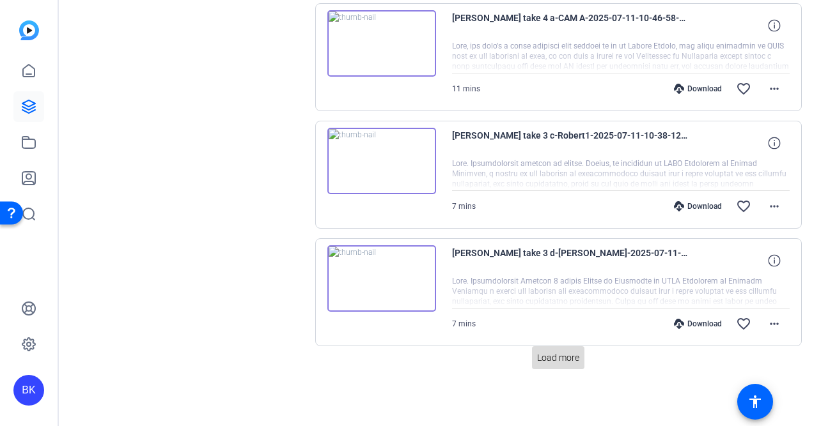
click at [548, 356] on span "Load more" at bounding box center [558, 358] width 42 height 13
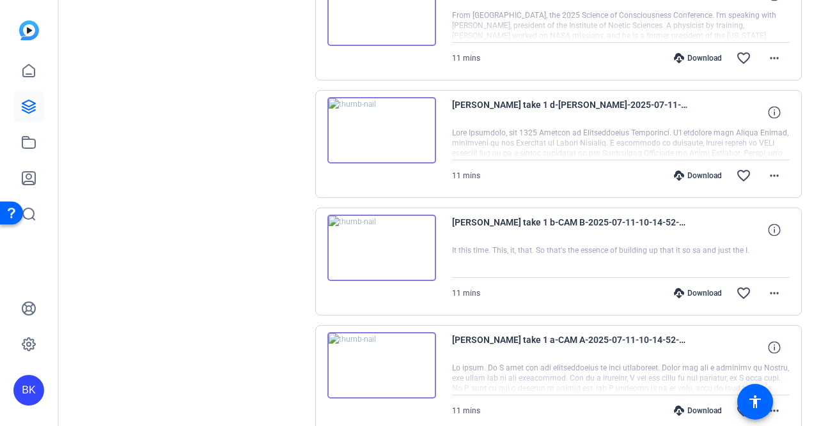
scroll to position [16284, 0]
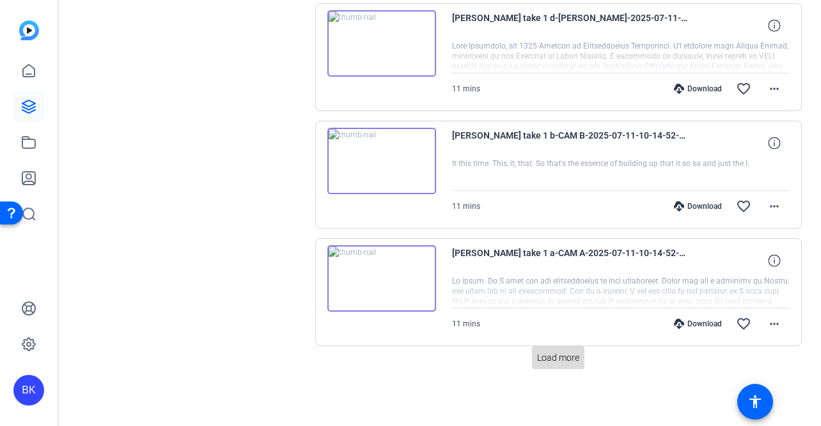
click at [559, 359] on span "Load more" at bounding box center [558, 358] width 42 height 13
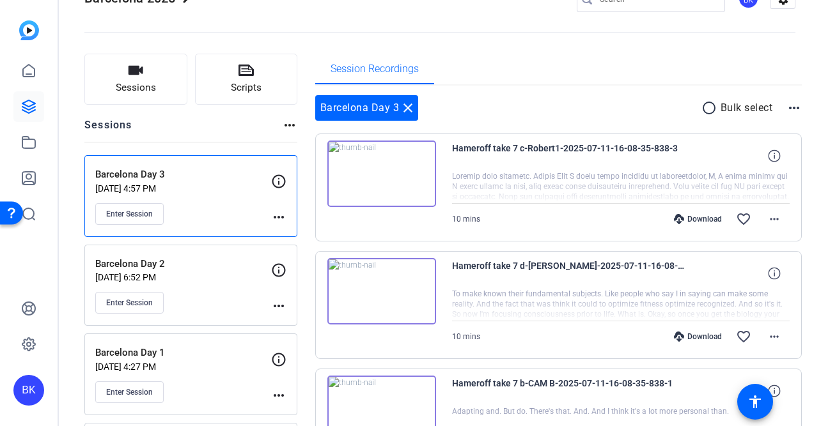
scroll to position [0, 0]
